Goal: Download file/media

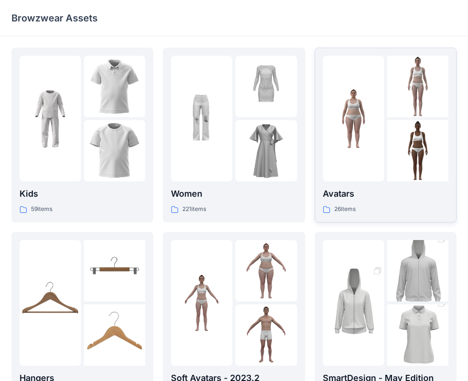
click at [369, 118] on img at bounding box center [353, 118] width 61 height 61
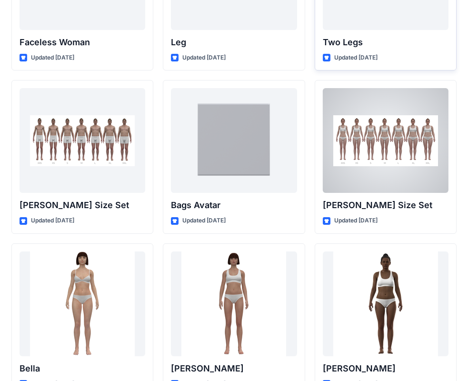
scroll to position [804, 0]
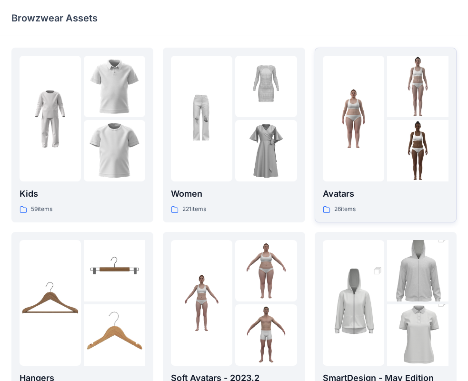
click at [371, 134] on img at bounding box center [353, 118] width 61 height 61
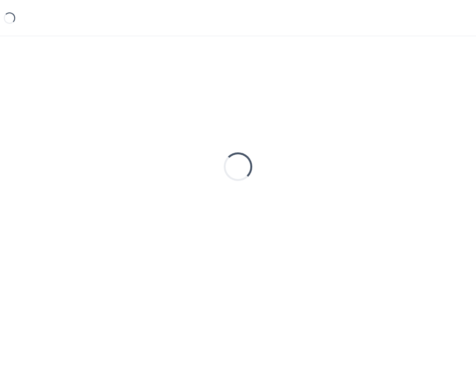
click at [371, 134] on div "Loading..." at bounding box center [238, 167] width 454 height 238
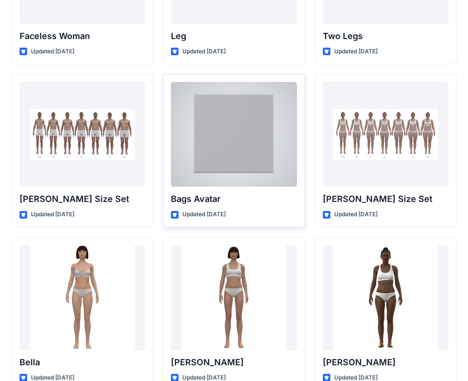
scroll to position [1008, 0]
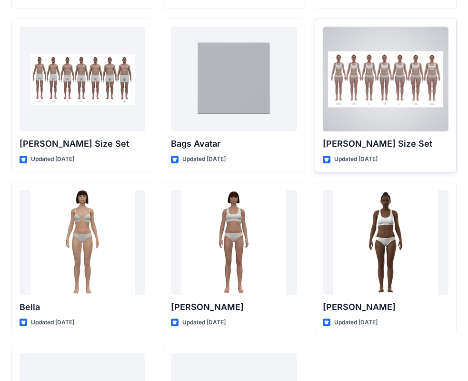
click at [366, 91] on div at bounding box center [386, 79] width 126 height 105
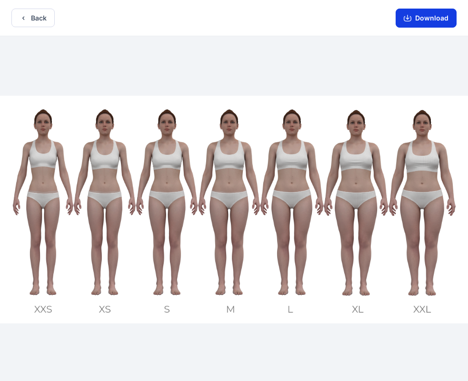
click at [417, 19] on button "Download" at bounding box center [426, 18] width 61 height 19
